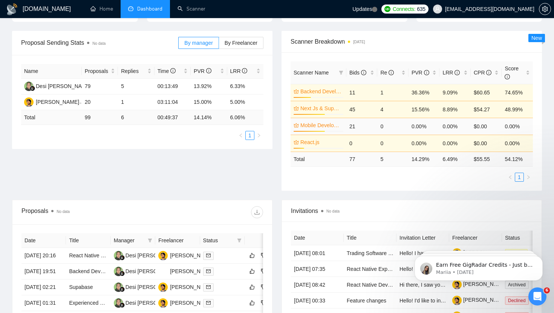
scroll to position [103, 0]
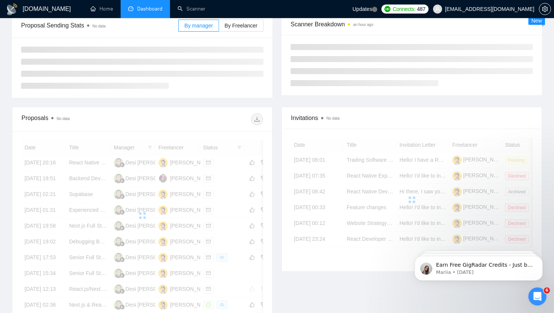
drag, startPoint x: 209, startPoint y: 171, endPoint x: 188, endPoint y: 166, distance: 21.6
click at [188, 166] on div at bounding box center [141, 215] width 241 height 151
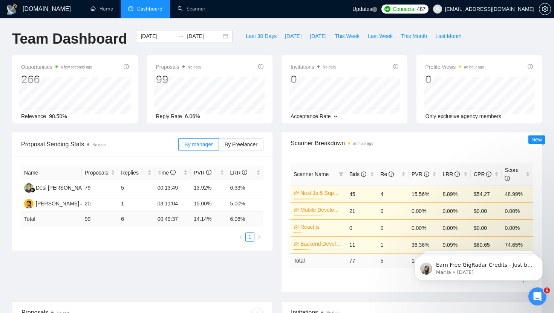
scroll to position [17, 0]
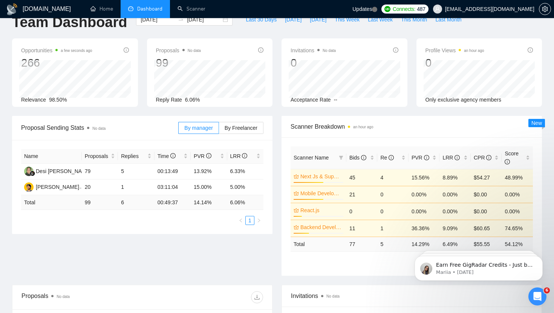
click at [526, 174] on td "48.99%" at bounding box center [516, 177] width 31 height 17
click at [490, 174] on td "$54.27" at bounding box center [485, 177] width 31 height 17
click at [524, 156] on div "Score" at bounding box center [516, 158] width 25 height 17
